Goal: Contribute content

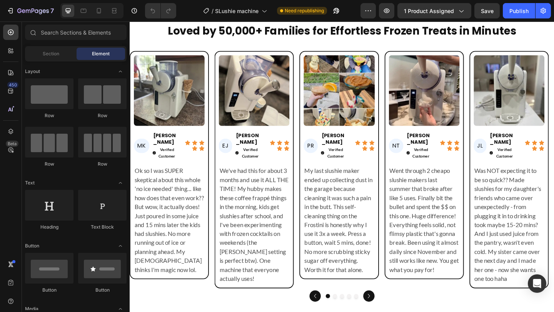
scroll to position [2115, 0]
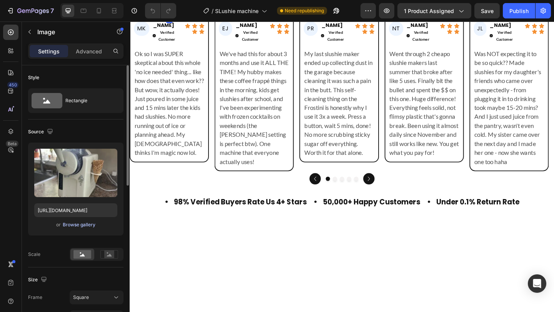
click at [85, 223] on div "Browse gallery" at bounding box center [79, 225] width 33 height 7
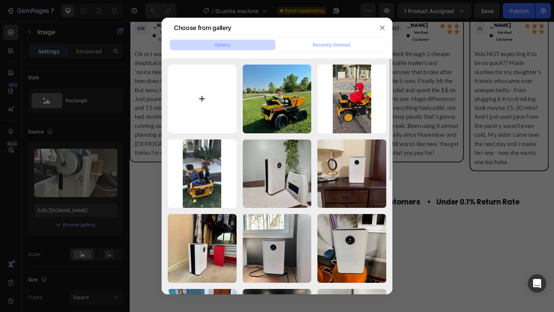
click at [220, 101] on input "file" at bounding box center [202, 99] width 69 height 69
type input "C:\fakepath\white-Photoroom-Photoroom (1).webp"
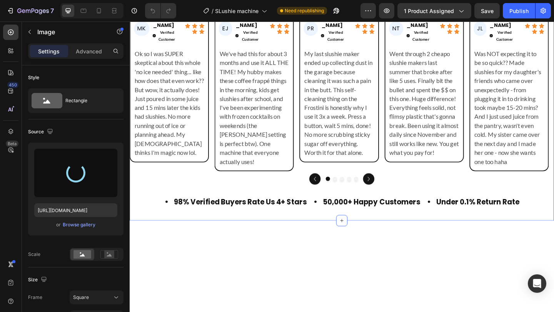
type input "[URL][DOMAIN_NAME]"
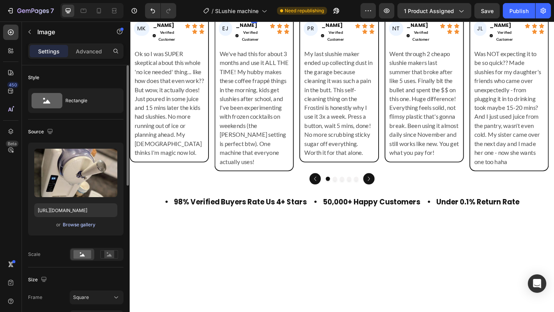
click at [87, 224] on div "Browse gallery" at bounding box center [79, 225] width 33 height 7
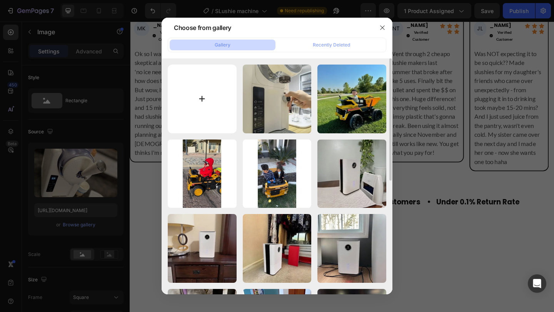
click at [222, 97] on input "file" at bounding box center [202, 99] width 69 height 69
type input "C:\fakepath\white-Photoroom-Photoroom (2).webp"
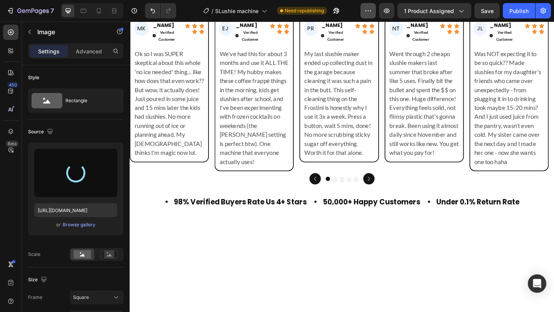
type input "[URL][DOMAIN_NAME]"
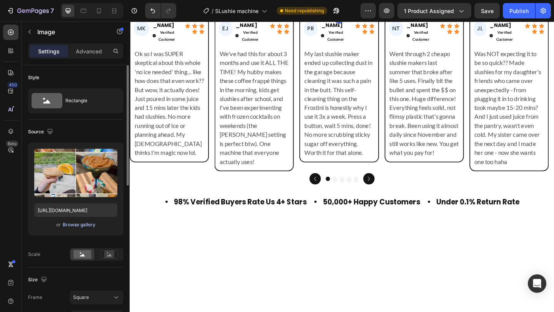
click at [91, 225] on div "Browse gallery" at bounding box center [79, 225] width 33 height 7
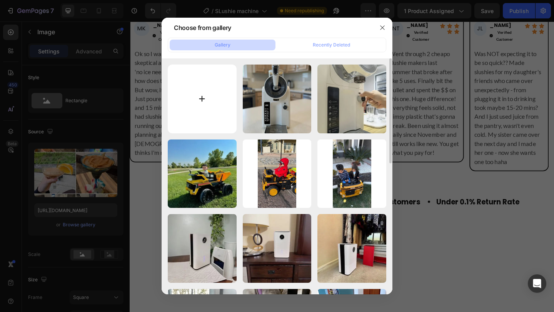
click at [209, 103] on input "file" at bounding box center [202, 99] width 69 height 69
type input "C:\fakepath\white-Photoroom-Photoroom (4).webp"
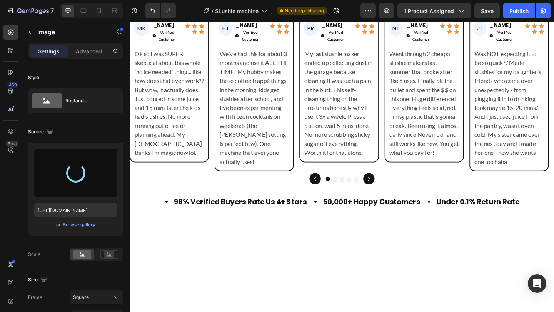
type input "[URL][DOMAIN_NAME]"
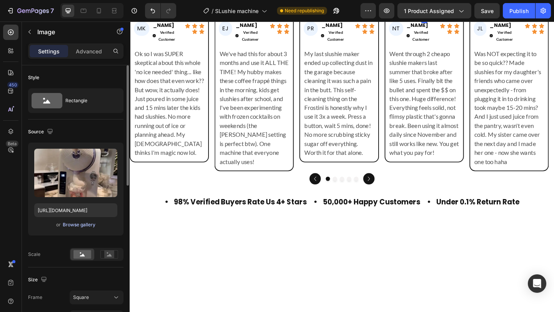
click at [67, 226] on div "Browse gallery" at bounding box center [79, 225] width 33 height 7
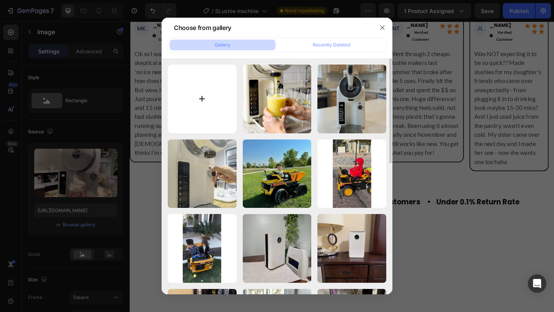
click at [210, 88] on input "file" at bounding box center [202, 99] width 69 height 69
type input "C:\fakepath\white-Photoroom-Photoroom (5).webp"
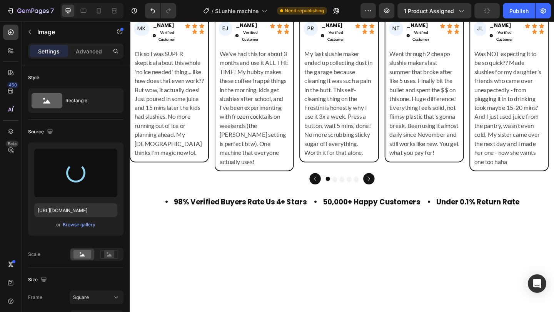
type input "[URL][DOMAIN_NAME]"
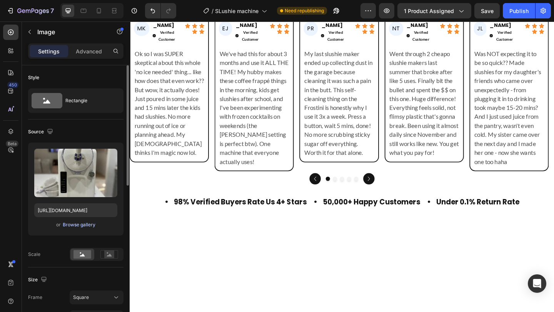
click at [85, 227] on div "Browse gallery" at bounding box center [79, 225] width 33 height 7
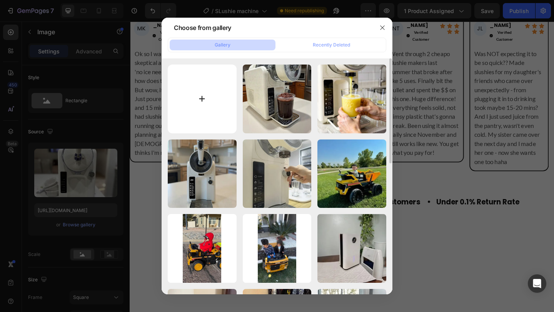
click at [211, 108] on input "file" at bounding box center [202, 99] width 69 height 69
type input "C:\fakepath\white-Photoroom-Photoroom (3).webp"
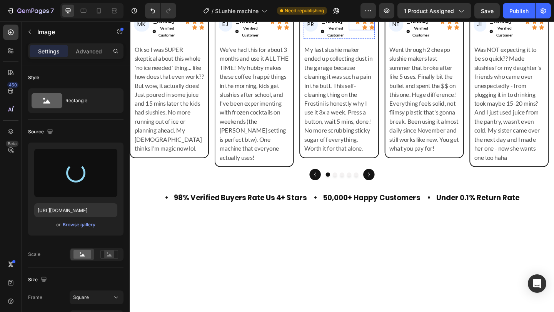
type input "[URL][DOMAIN_NAME]"
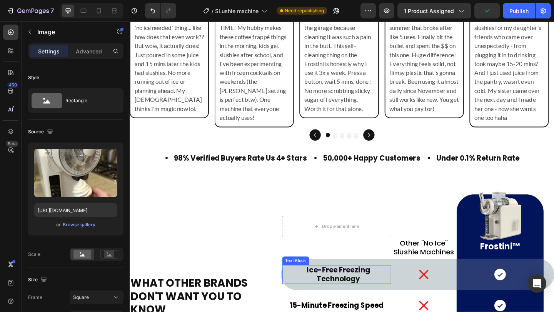
scroll to position [2273, 0]
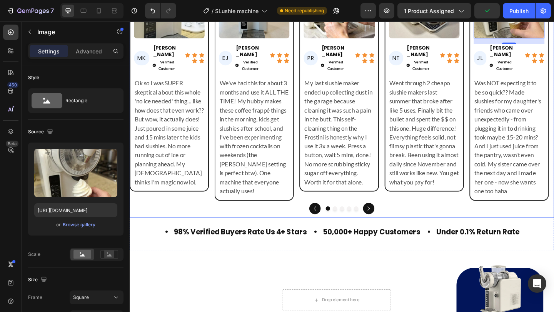
click at [386, 225] on icon "Carousel Next Arrow" at bounding box center [389, 224] width 9 height 9
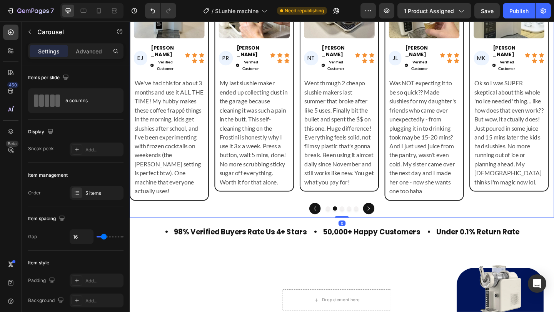
click at [386, 225] on icon "Carousel Next Arrow" at bounding box center [389, 224] width 9 height 9
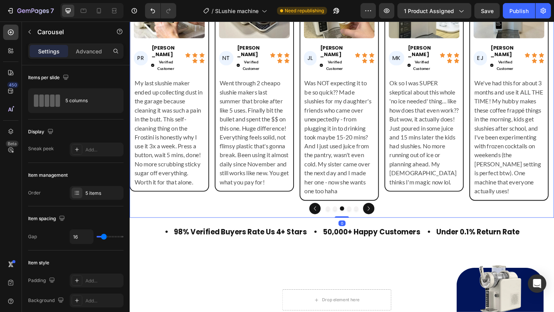
click at [386, 225] on icon "Carousel Next Arrow" at bounding box center [389, 224] width 9 height 9
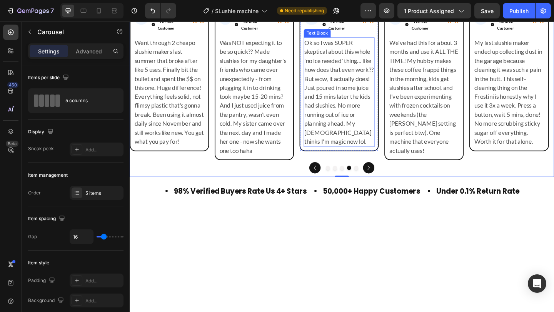
scroll to position [2048, 0]
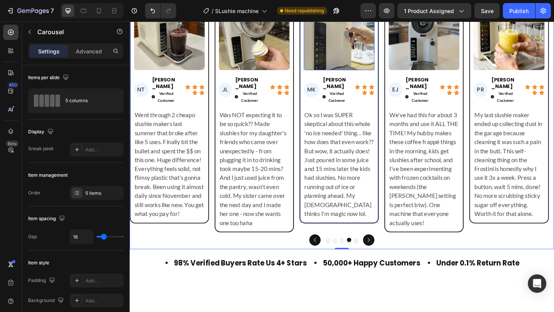
click at [351, 74] on img at bounding box center [357, 35] width 77 height 77
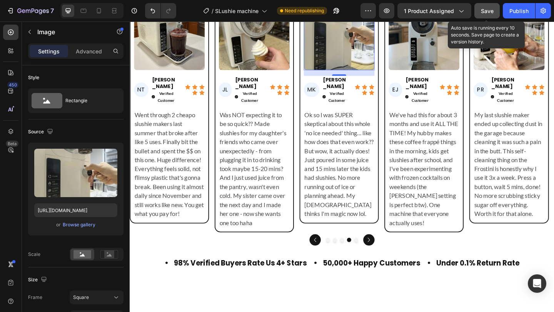
click at [489, 12] on span "Save" at bounding box center [487, 11] width 13 height 7
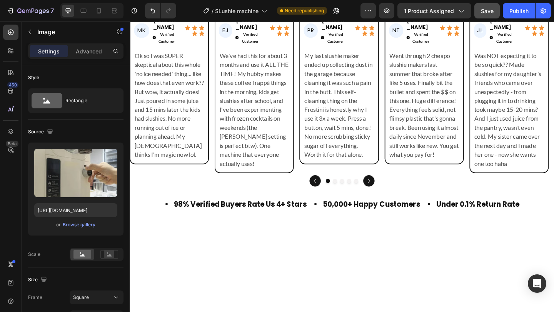
scroll to position [2112, 0]
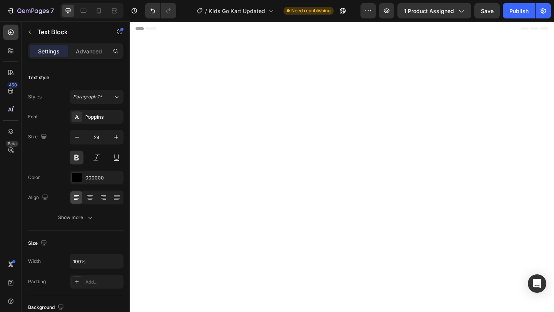
scroll to position [3764, 0]
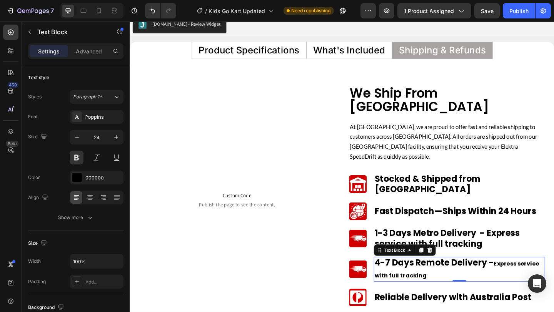
click at [423, 279] on p "4-7 Days Remote Delivery - Express service with full tracking" at bounding box center [488, 291] width 185 height 25
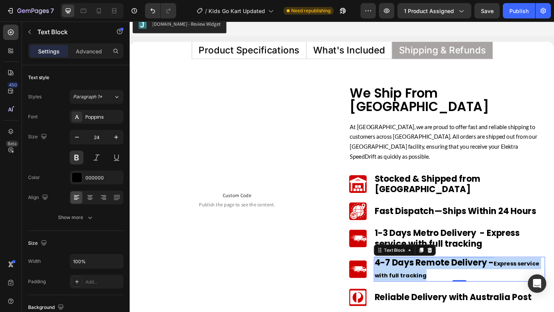
click at [423, 279] on p "4-7 Days Remote Delivery - Express service with full tracking" at bounding box center [488, 291] width 185 height 25
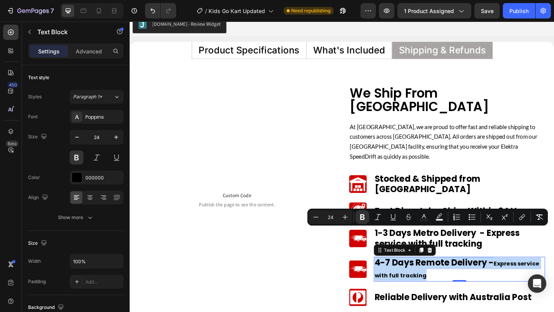
click at [488, 279] on p "4-7 Days Remote Delivery - Express service with full tracking" at bounding box center [488, 291] width 185 height 25
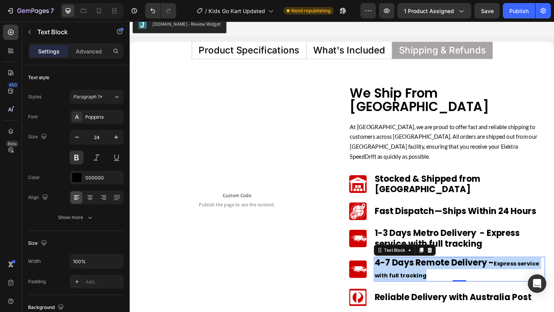
drag, startPoint x: 394, startPoint y: 255, endPoint x: 453, endPoint y: 268, distance: 60.7
click at [453, 279] on p "4-7 Days Remote Delivery - Express service with full tracking" at bounding box center [488, 291] width 185 height 25
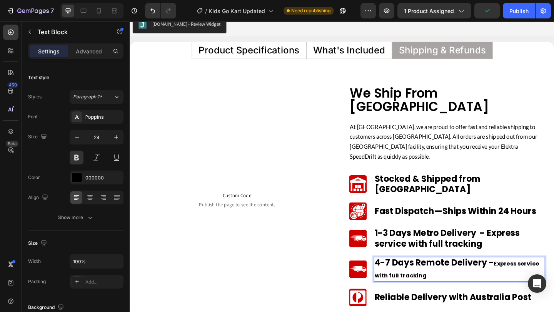
click at [433, 279] on p "4-7 Days Remote Delivery - Express service with full tracking" at bounding box center [488, 291] width 185 height 25
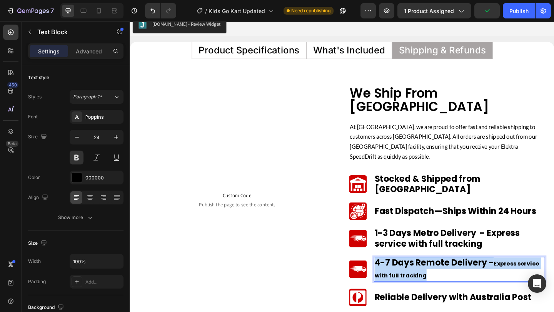
click at [433, 278] on strong "4-7 Days Remote Delivery -" at bounding box center [461, 284] width 130 height 13
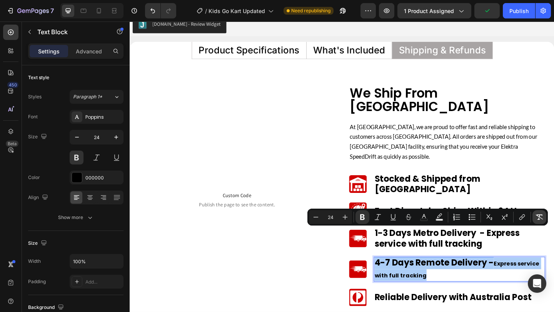
click at [538, 219] on icon "Editor contextual toolbar" at bounding box center [540, 218] width 8 height 8
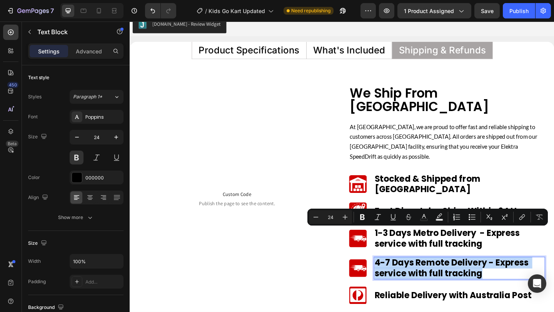
click at [421, 279] on p "4-7 Days Remote Delivery - Express service with full tracking" at bounding box center [488, 290] width 185 height 23
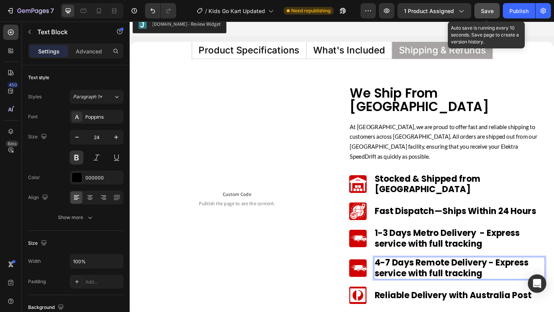
click at [487, 13] on span "Save" at bounding box center [487, 11] width 13 height 7
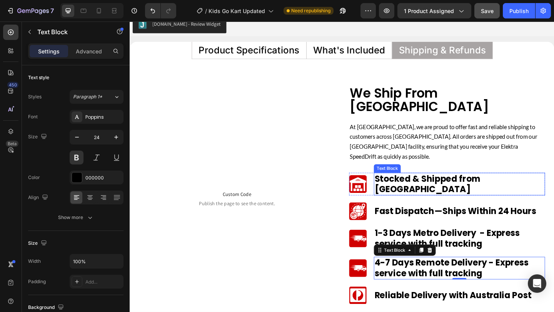
click at [442, 187] on p "Stocked & Shipped from [GEOGRAPHIC_DATA]" at bounding box center [488, 198] width 185 height 23
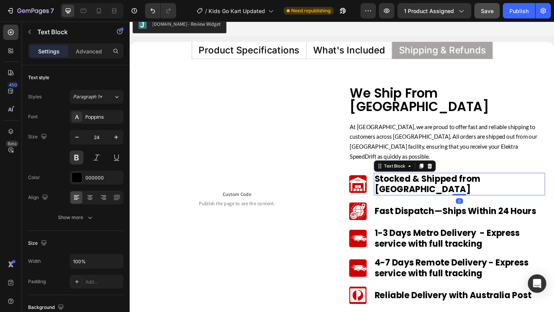
click at [442, 187] on p "Stocked & Shipped from [GEOGRAPHIC_DATA]" at bounding box center [488, 198] width 185 height 23
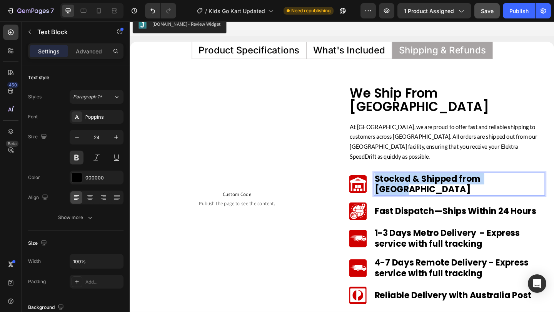
click at [442, 187] on p "Stocked & Shipped from [GEOGRAPHIC_DATA]" at bounding box center [488, 198] width 185 height 23
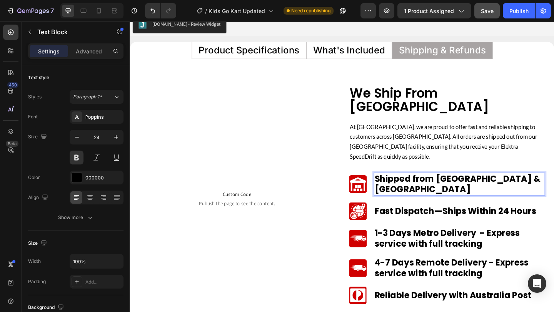
click at [442, 186] on span "Shipped from Sydney & Melbourne" at bounding box center [487, 198] width 183 height 24
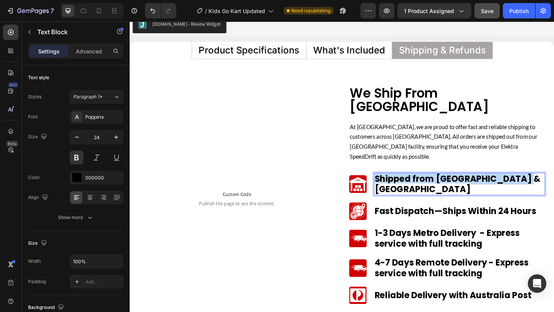
click at [442, 186] on span "Shipped from Sydney & Melbourne" at bounding box center [487, 198] width 183 height 24
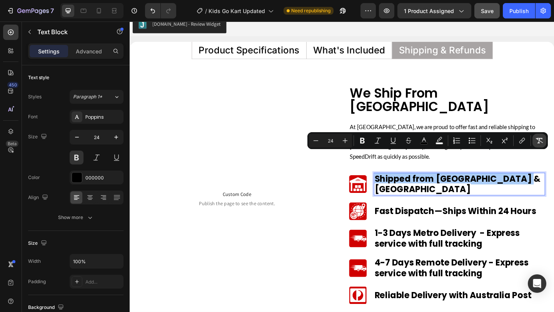
click at [541, 146] on button "Remove Format" at bounding box center [540, 141] width 14 height 14
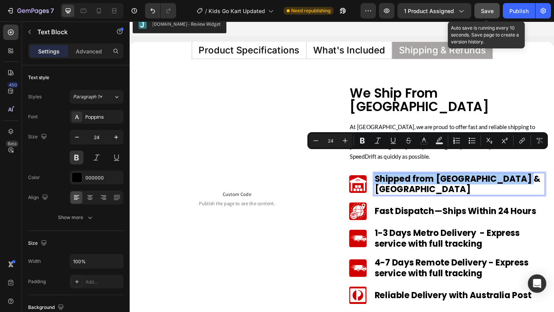
click at [487, 12] on span "Save" at bounding box center [487, 11] width 13 height 7
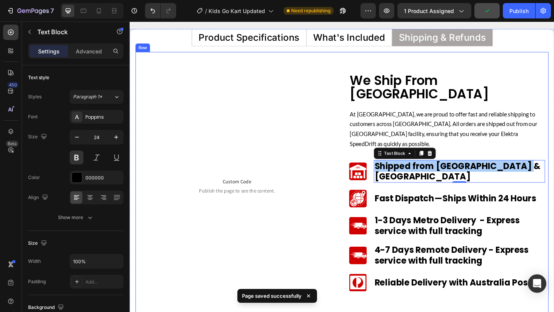
scroll to position [3778, 0]
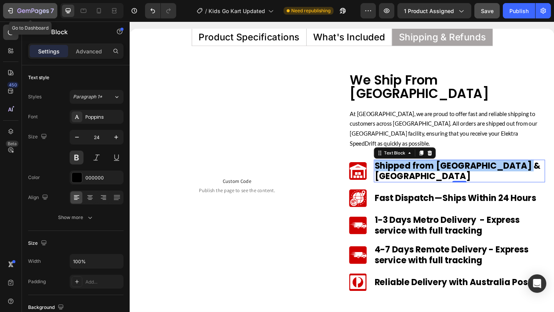
click at [16, 10] on div "7" at bounding box center [30, 10] width 47 height 9
